Goal: Task Accomplishment & Management: Complete application form

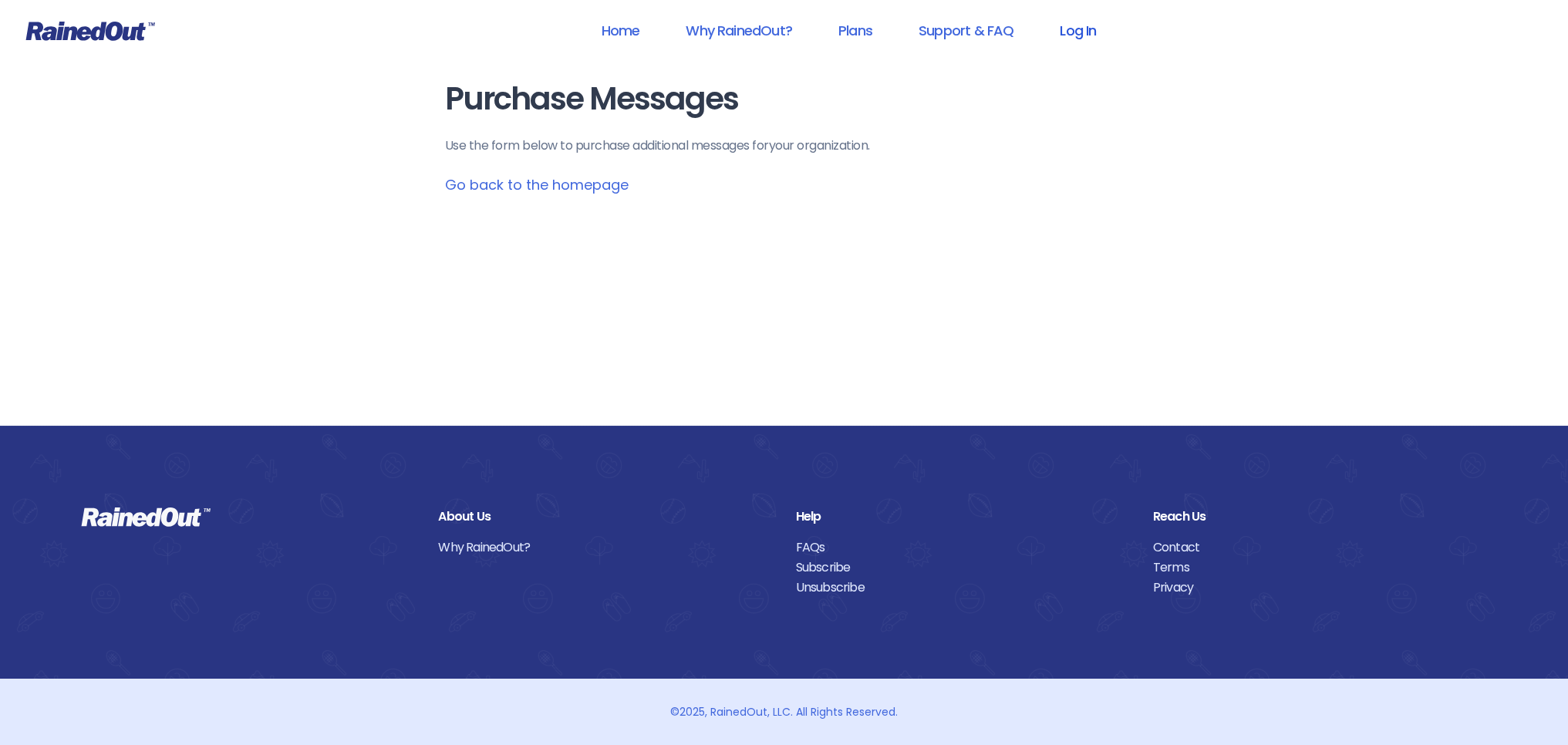
click at [1082, 34] on link "Log In" at bounding box center [1077, 30] width 76 height 34
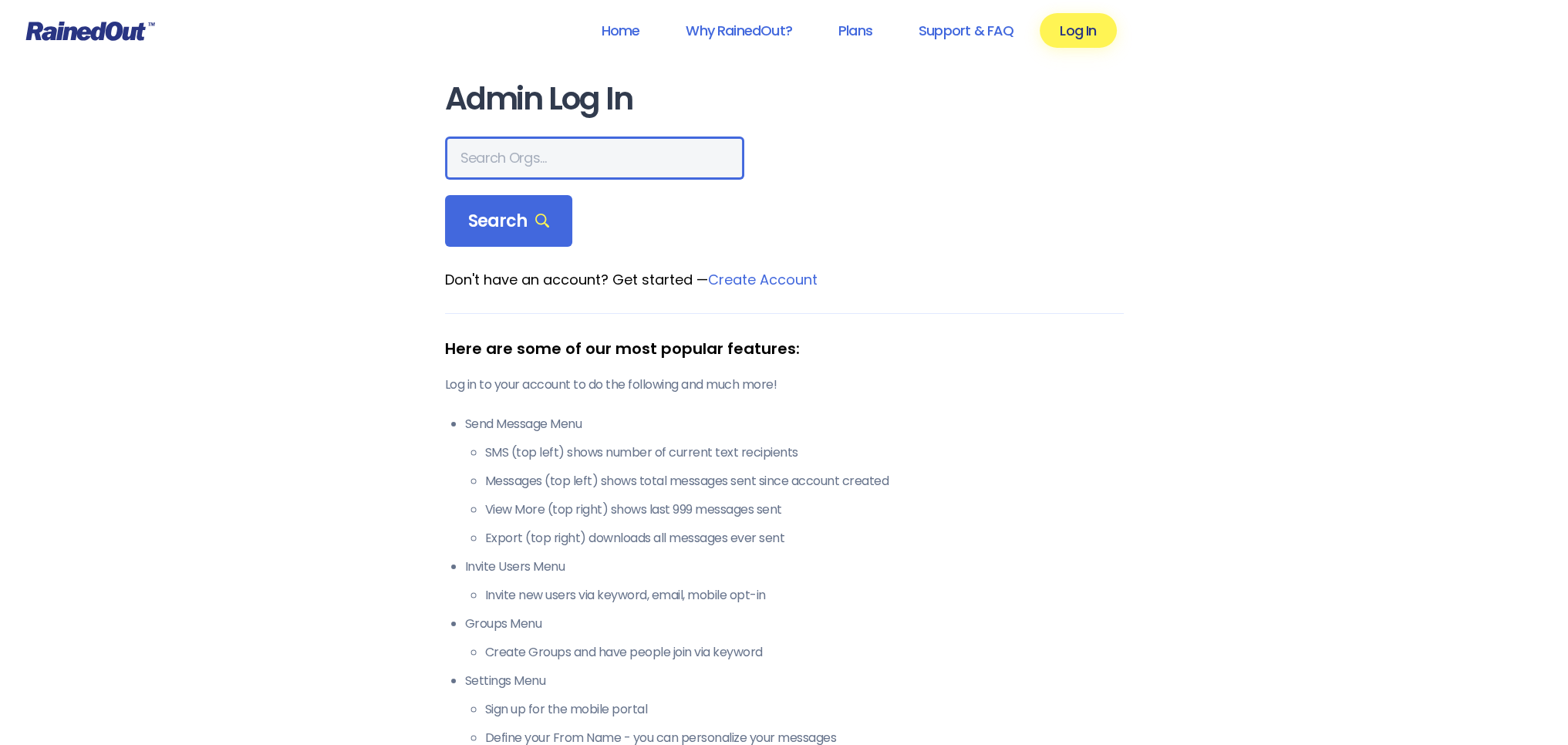
click at [567, 152] on input "text" at bounding box center [594, 158] width 299 height 44
type input "LTP [PERSON_NAME] Island"
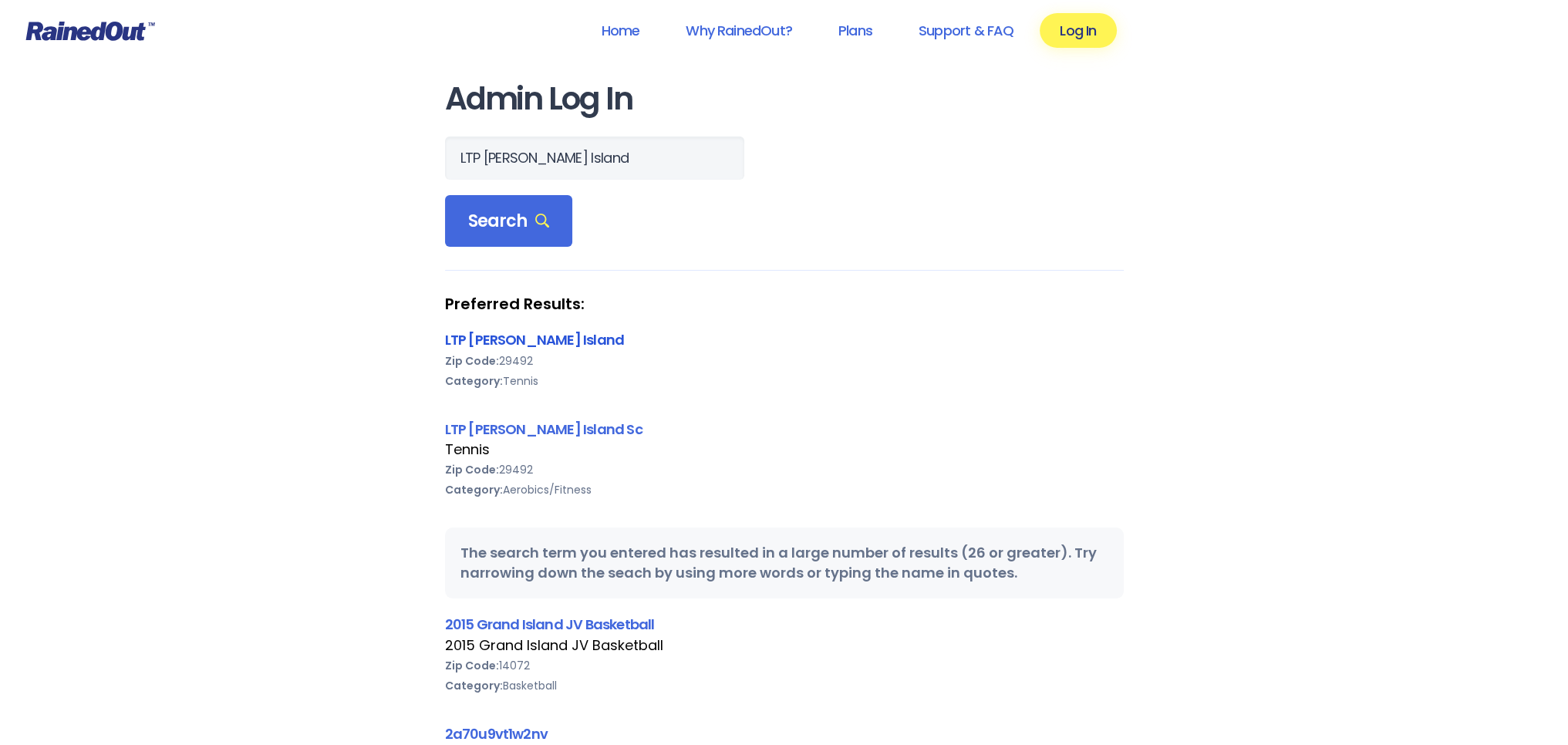
click at [503, 334] on link "LTP [PERSON_NAME] Island" at bounding box center [535, 339] width 179 height 19
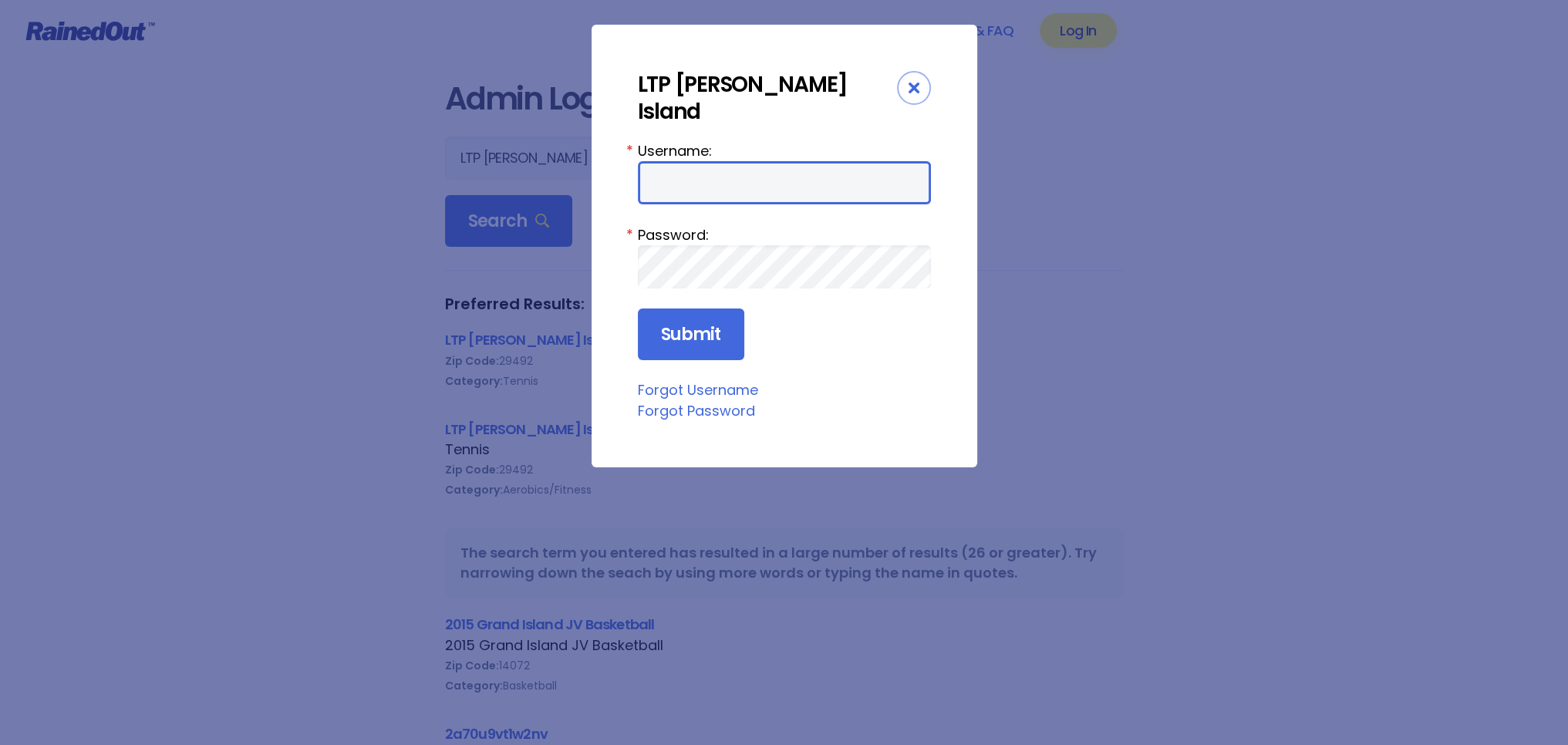
click at [697, 161] on input "Username:" at bounding box center [784, 183] width 293 height 44
click at [906, 90] on div "Close" at bounding box center [913, 88] width 34 height 34
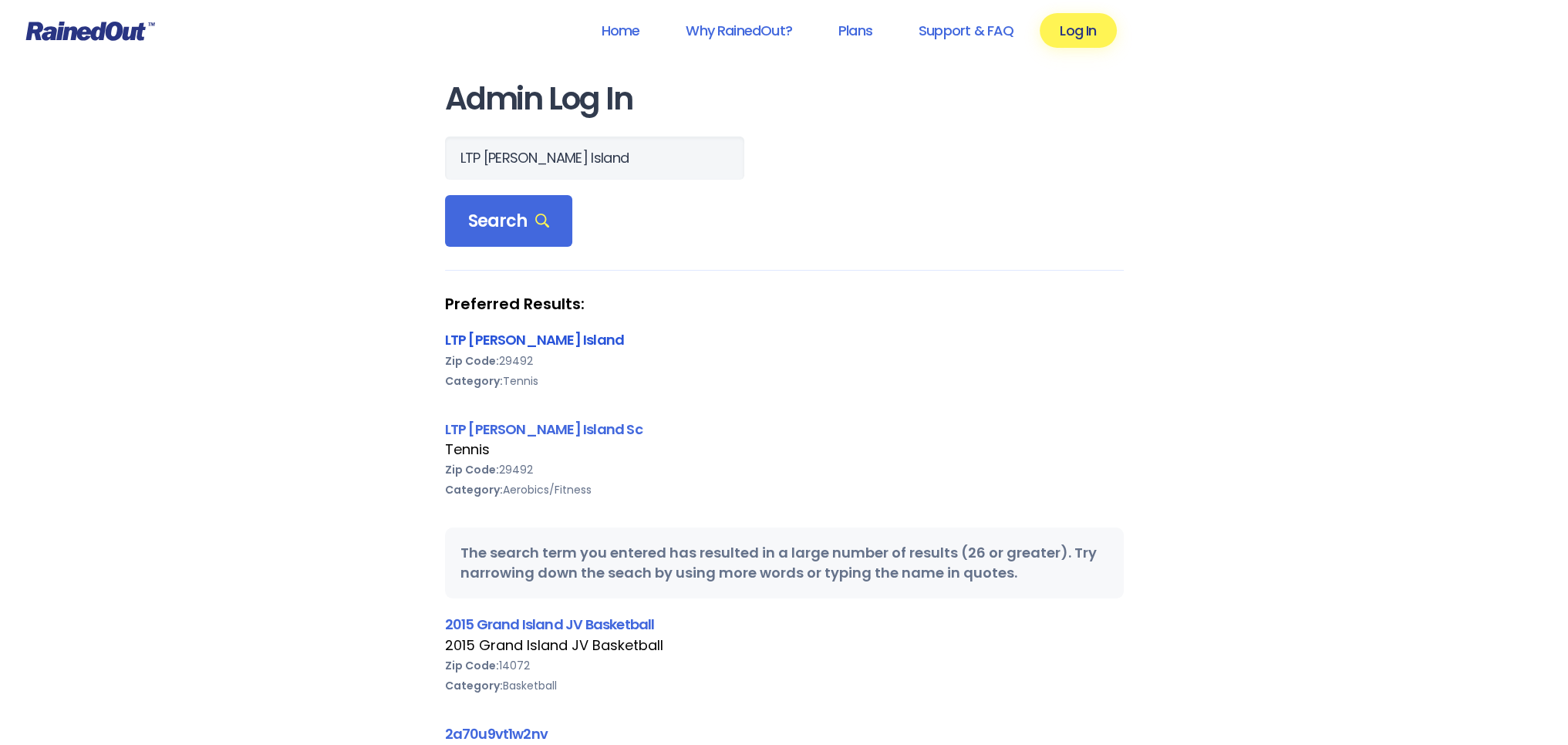
click at [540, 337] on link "LTP [PERSON_NAME] Island" at bounding box center [535, 339] width 179 height 19
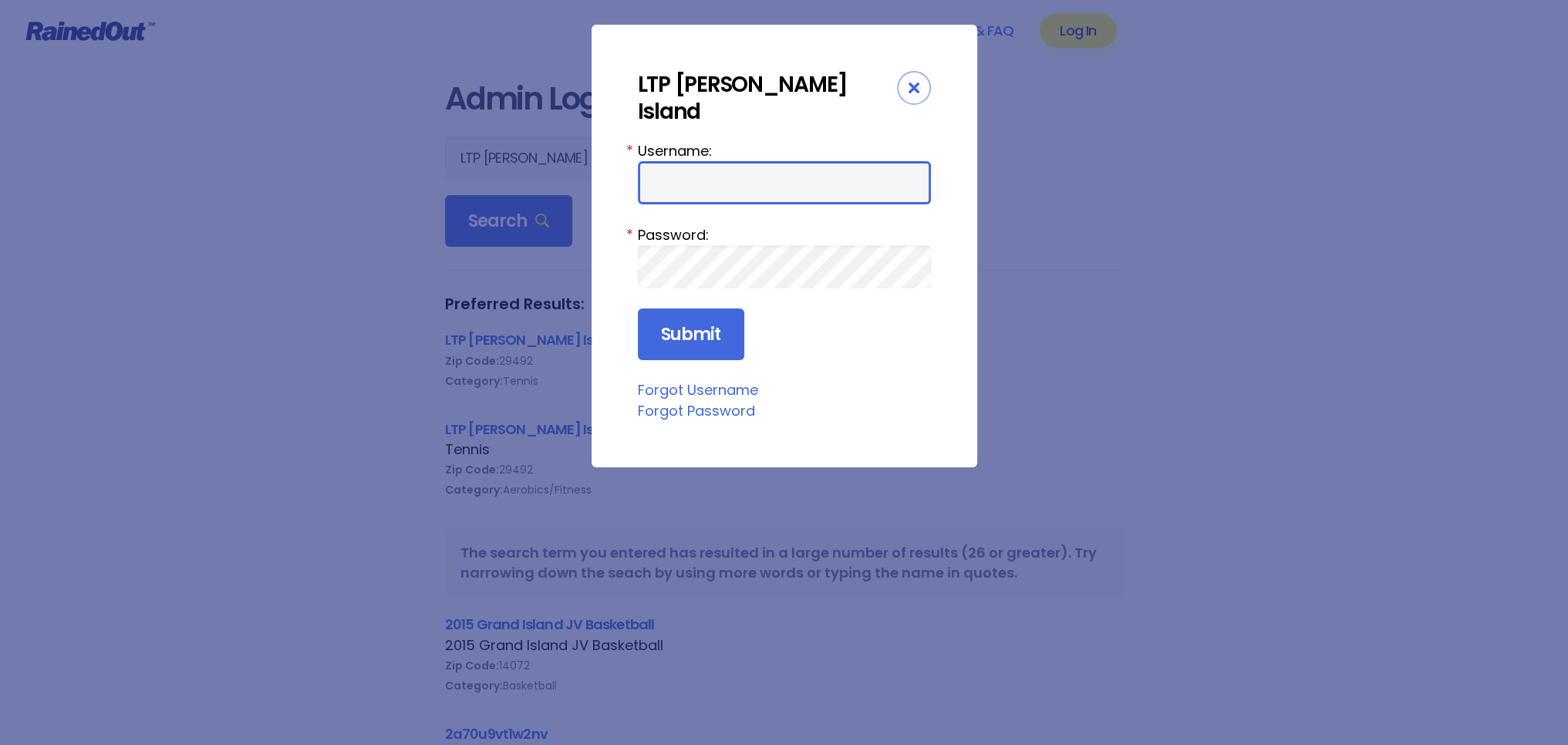
click at [731, 166] on input "Username:" at bounding box center [784, 183] width 293 height 44
type input "tennis"
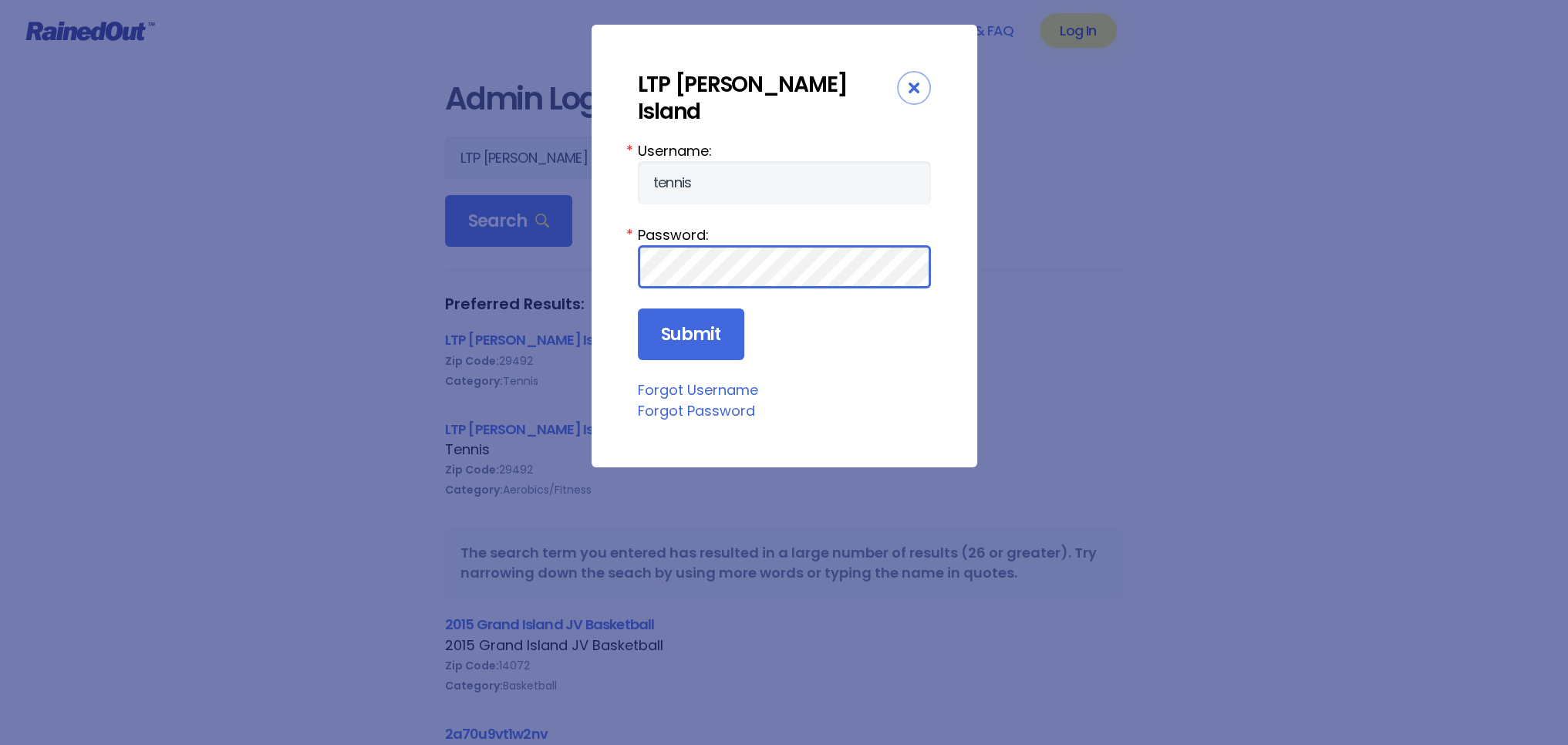
click at [638, 308] on input "Submit" at bounding box center [691, 334] width 106 height 53
